Goal: Information Seeking & Learning: Find specific fact

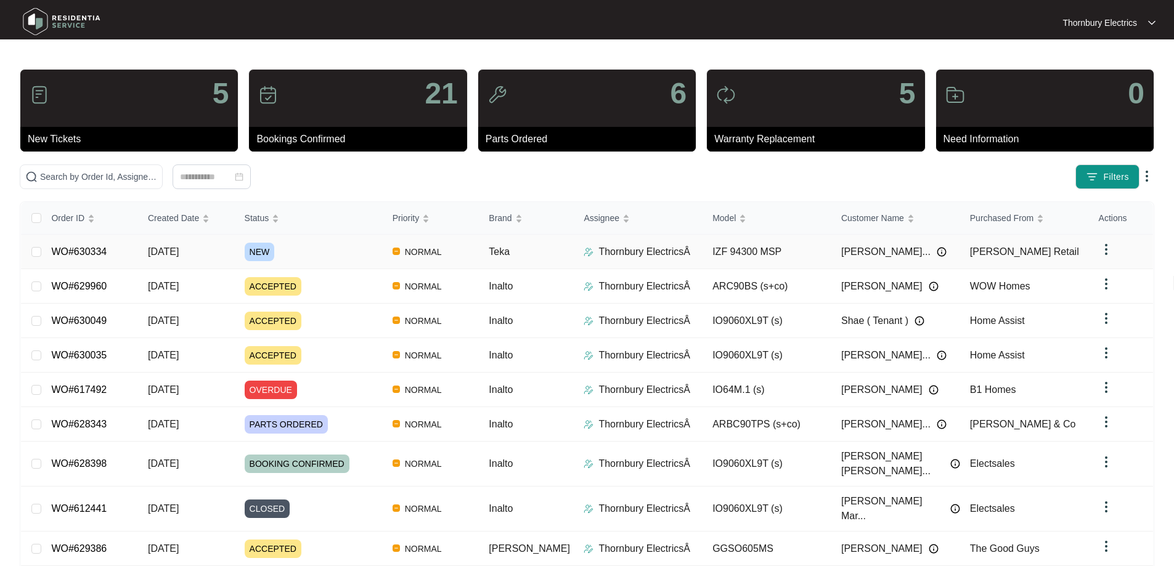
click at [253, 250] on span "NEW" at bounding box center [260, 252] width 30 height 18
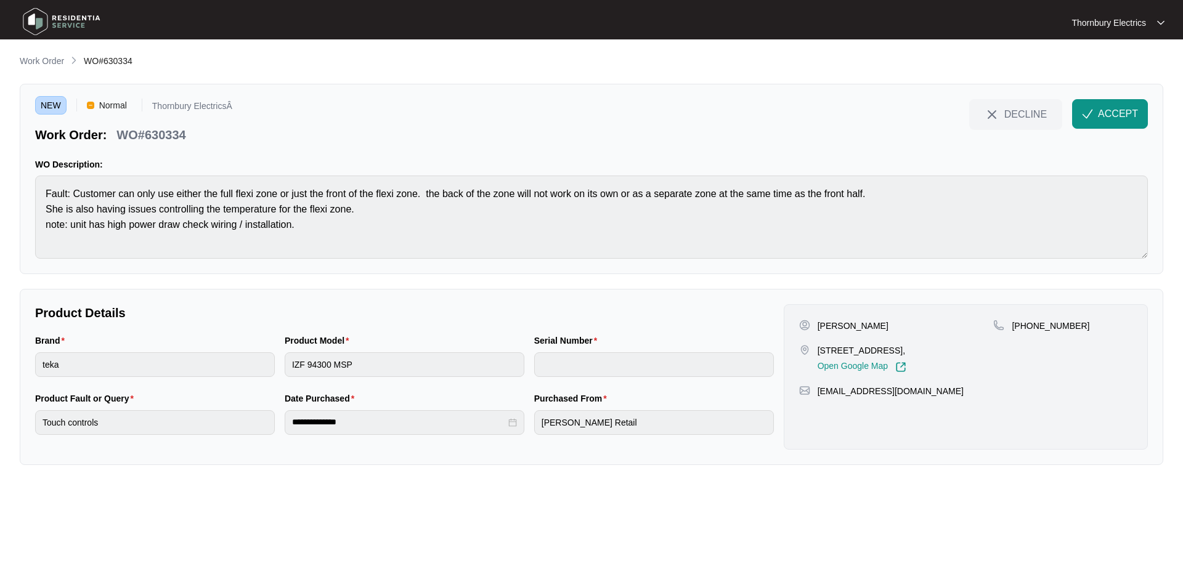
drag, startPoint x: 817, startPoint y: 353, endPoint x: 922, endPoint y: 346, distance: 104.9
click at [906, 346] on p "[STREET_ADDRESS]," at bounding box center [861, 350] width 89 height 12
copy p "24B Halgania way Duncraig"
click at [239, 370] on div "Brand teka Product Model IZF 94300 MSP Serial Number" at bounding box center [404, 363] width 749 height 58
click at [1118, 103] on button "ACCEPT" at bounding box center [1110, 114] width 76 height 30
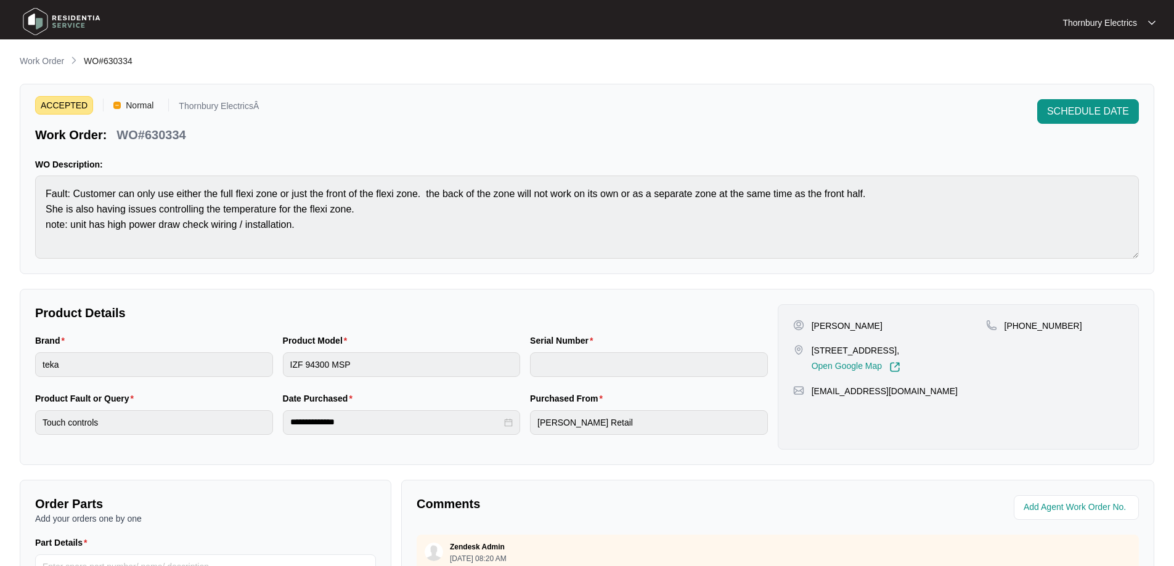
drag, startPoint x: 961, startPoint y: 349, endPoint x: 800, endPoint y: 351, distance: 161.4
click at [800, 351] on div "[STREET_ADDRESS], Open Google Map" at bounding box center [889, 358] width 193 height 28
drag, startPoint x: 936, startPoint y: 392, endPoint x: 811, endPoint y: 399, distance: 125.2
click at [811, 399] on div "[PERSON_NAME] [STREET_ADDRESS], Open Google Map [PHONE_NUMBER] [EMAIL_ADDRESS][…" at bounding box center [957, 376] width 361 height 145
click at [830, 328] on p "[PERSON_NAME]" at bounding box center [846, 326] width 71 height 12
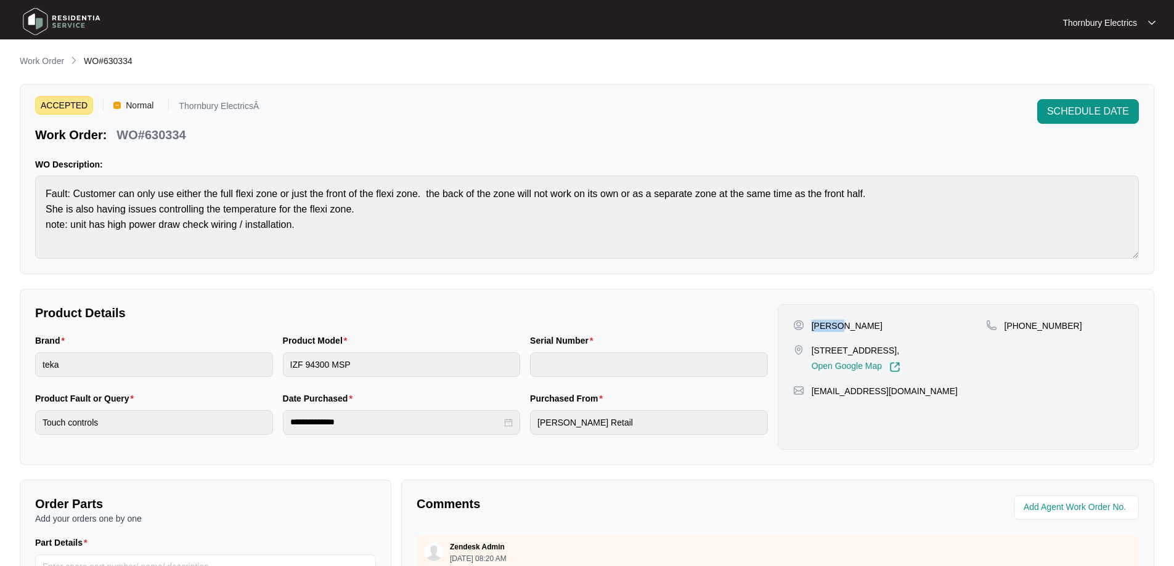
click at [830, 328] on p "[PERSON_NAME]" at bounding box center [846, 326] width 71 height 12
copy p "[PERSON_NAME]"
click at [867, 332] on div "[PERSON_NAME] [STREET_ADDRESS], Open Google Map" at bounding box center [889, 346] width 193 height 53
click at [868, 323] on p "[PERSON_NAME]" at bounding box center [846, 326] width 71 height 12
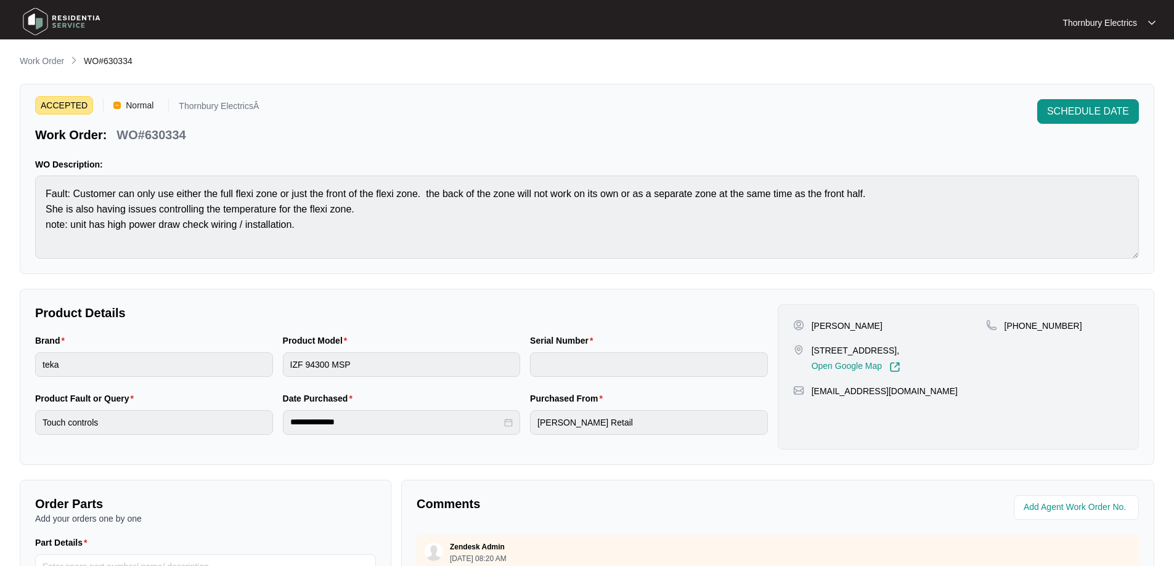
click at [868, 323] on p "[PERSON_NAME]" at bounding box center [846, 326] width 71 height 12
copy p "McGeecoyle"
drag, startPoint x: 1068, startPoint y: 325, endPoint x: 1016, endPoint y: 334, distance: 52.0
click at [1016, 334] on div "[PHONE_NUMBER]" at bounding box center [1054, 346] width 137 height 53
copy p "458969410"
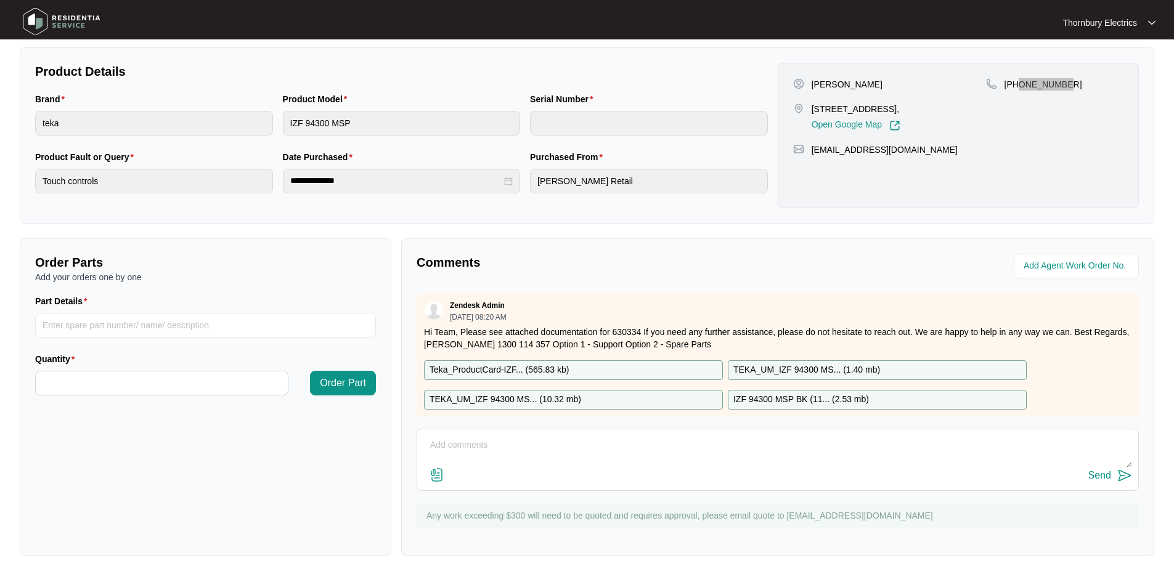
scroll to position [246, 0]
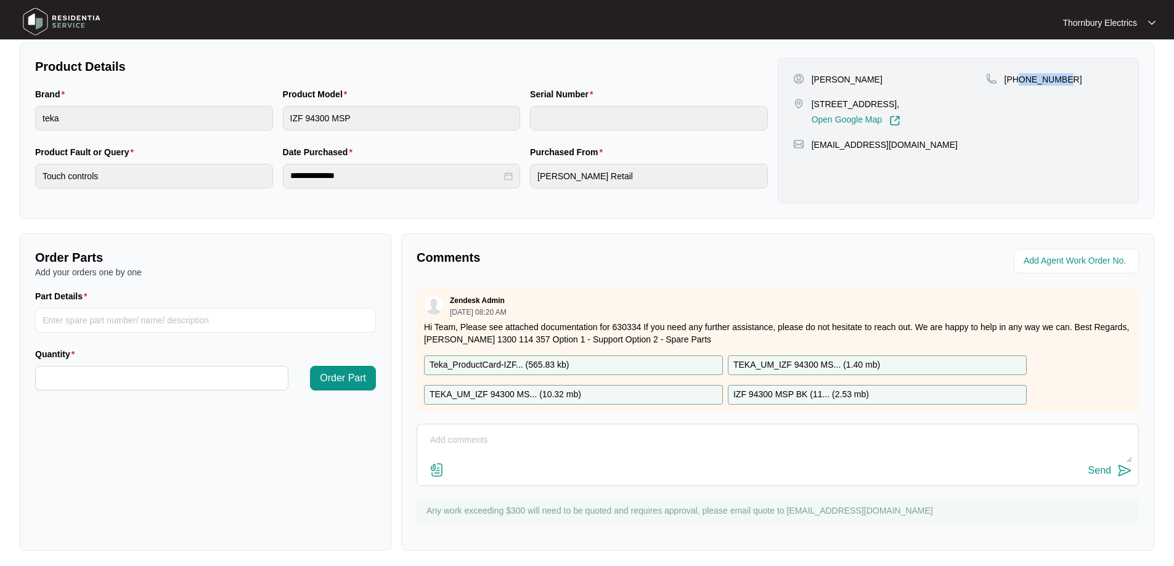
click at [535, 371] on p "Teka_ProductCard-IZF... ( 565.83 kb )" at bounding box center [498, 366] width 139 height 14
click at [749, 362] on p "TEKA_UM_IZF 94300 MS... ( 1.40 mb )" at bounding box center [806, 366] width 147 height 14
click at [593, 397] on div "TEKA_UM_IZF 94300 MS... ( 10.32 mb )" at bounding box center [573, 395] width 299 height 20
click at [822, 394] on p "IZF 94300 MSP BK (11... ( 2.53 mb )" at bounding box center [801, 395] width 136 height 14
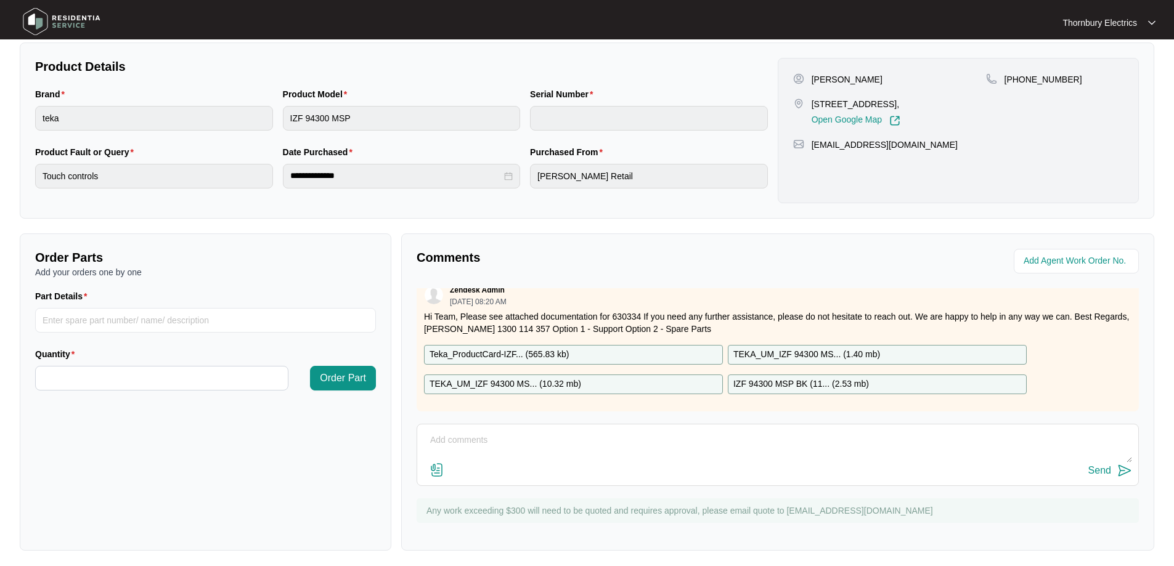
scroll to position [0, 0]
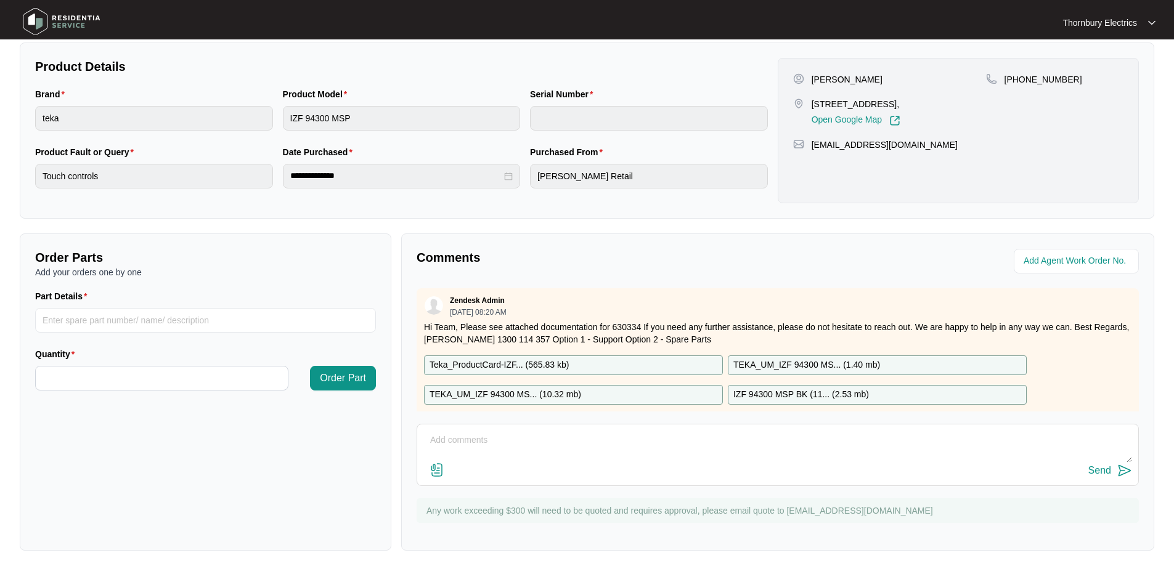
click at [619, 365] on div "Teka_ProductCard-IZF... ( 565.83 kb )" at bounding box center [573, 365] width 299 height 20
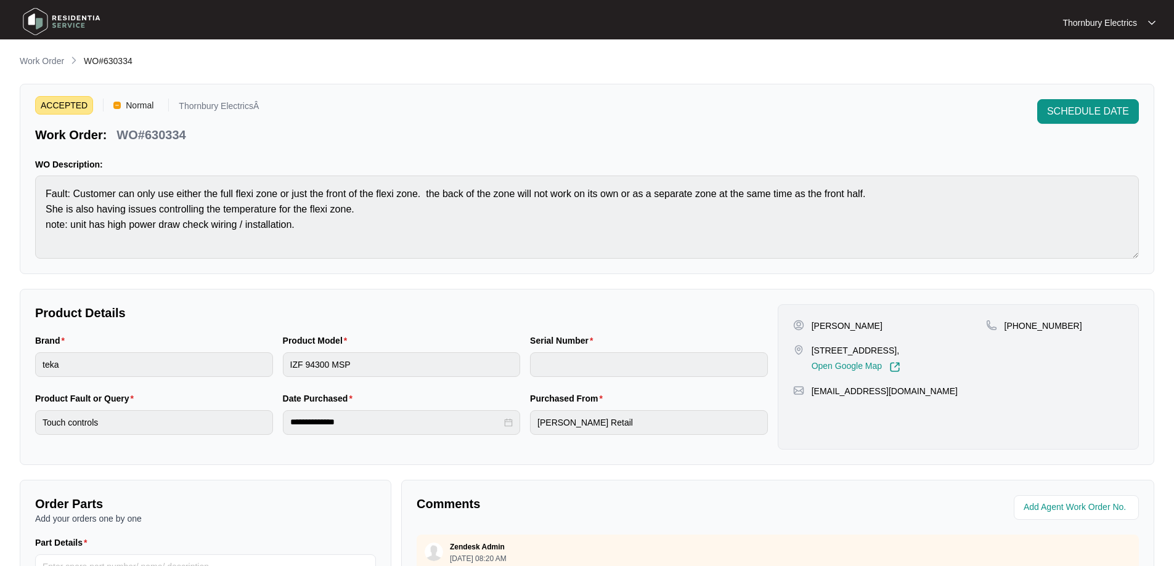
click at [181, 137] on p "WO#630334" at bounding box center [150, 134] width 69 height 17
copy p "630334"
